Goal: Book appointment/travel/reservation

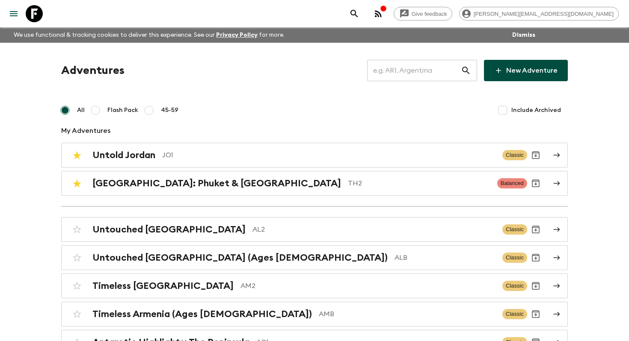
scroll to position [1188, 0]
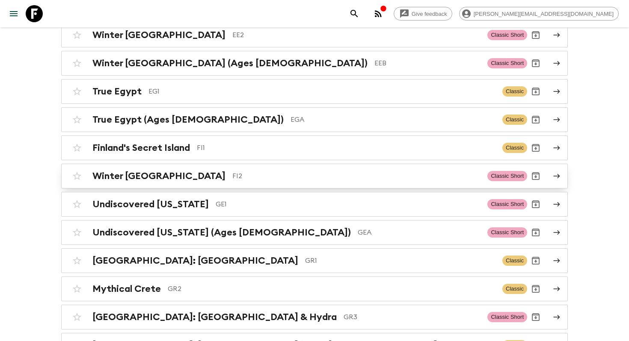
click at [132, 168] on div "Winter Finland FI2 Classic Short" at bounding box center [297, 176] width 459 height 17
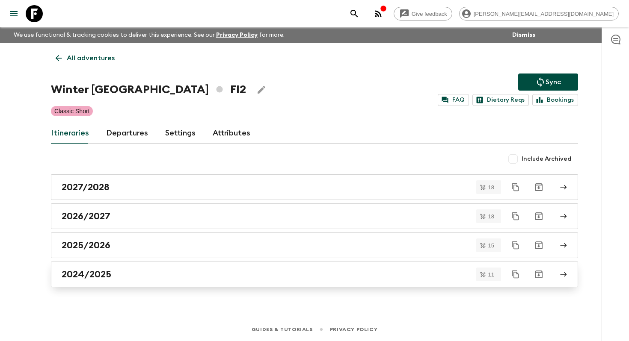
click at [113, 274] on div "2024/2025" at bounding box center [306, 274] width 489 height 11
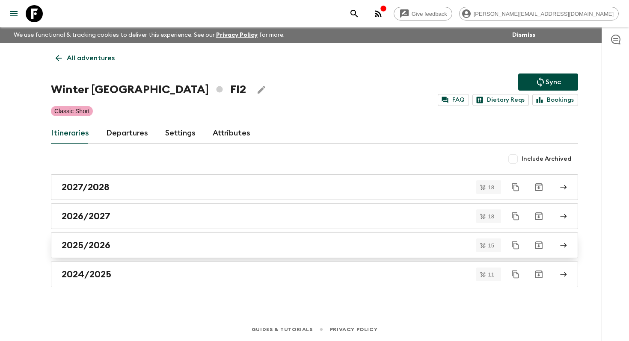
click at [115, 251] on div "2025/2026" at bounding box center [306, 245] width 489 height 11
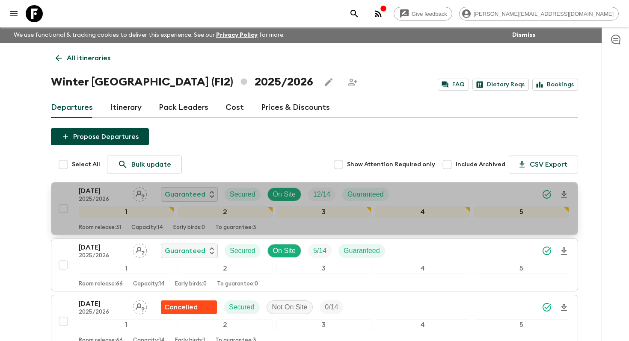
click at [89, 192] on p "[DATE]" at bounding box center [102, 191] width 47 height 10
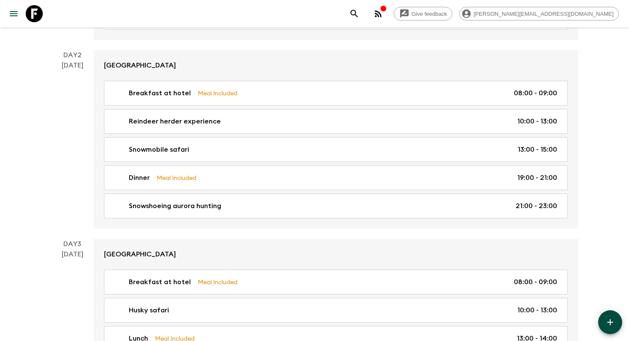
scroll to position [243, 0]
